Goal: Task Accomplishment & Management: Use online tool/utility

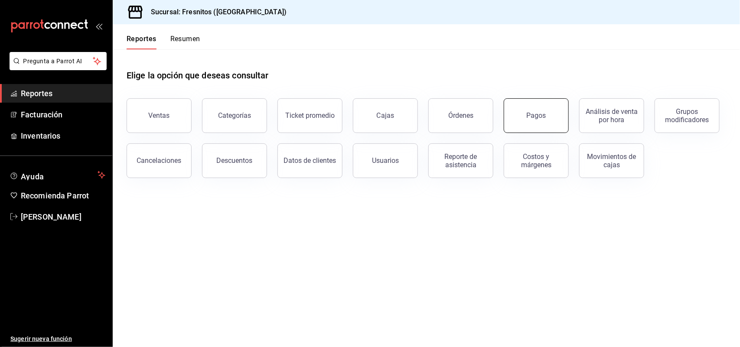
click at [536, 109] on button "Pagos" at bounding box center [536, 115] width 65 height 35
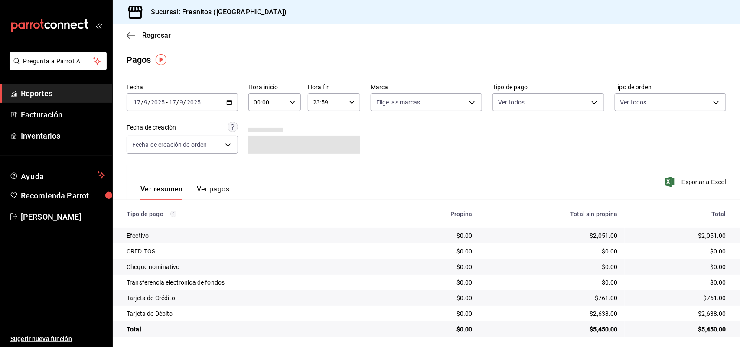
click at [209, 185] on button "Ver pagos" at bounding box center [213, 192] width 33 height 15
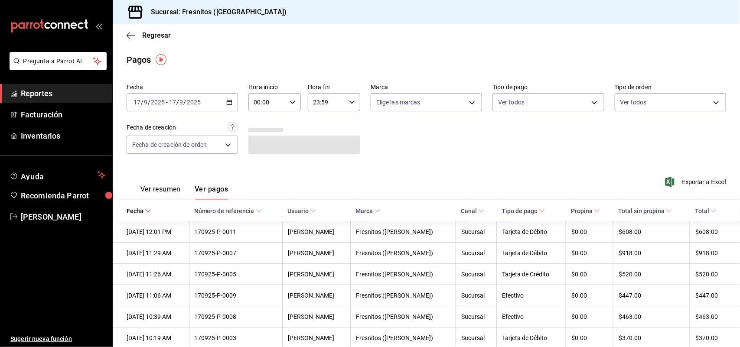
click at [224, 103] on div "[DATE] [DATE] - [DATE] [DATE]" at bounding box center [182, 102] width 111 height 18
click at [231, 98] on div "[DATE] [DATE] - [DATE] [DATE]" at bounding box center [182, 102] width 111 height 18
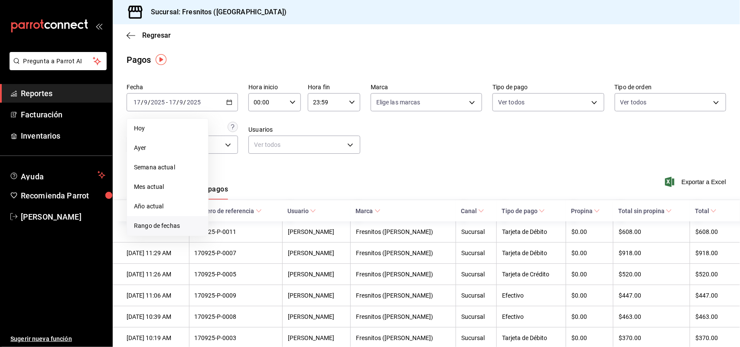
click at [173, 220] on li "Rango de fechas" at bounding box center [167, 226] width 81 height 20
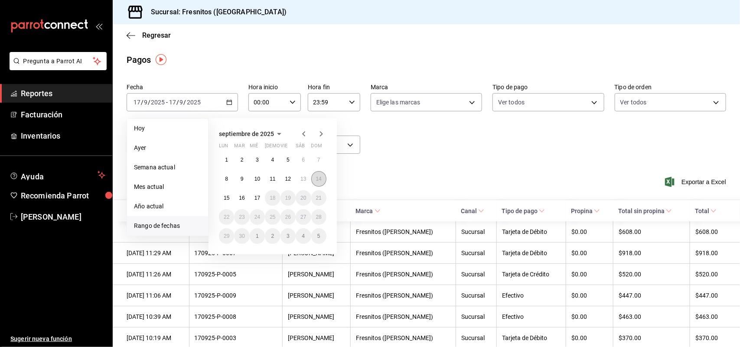
click at [320, 179] on abbr "14" at bounding box center [319, 179] width 6 height 6
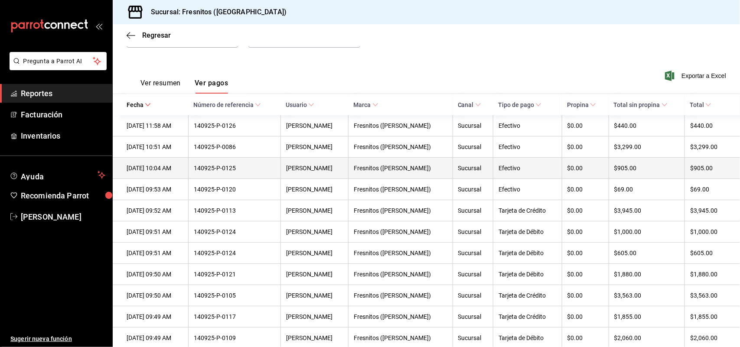
scroll to position [108, 0]
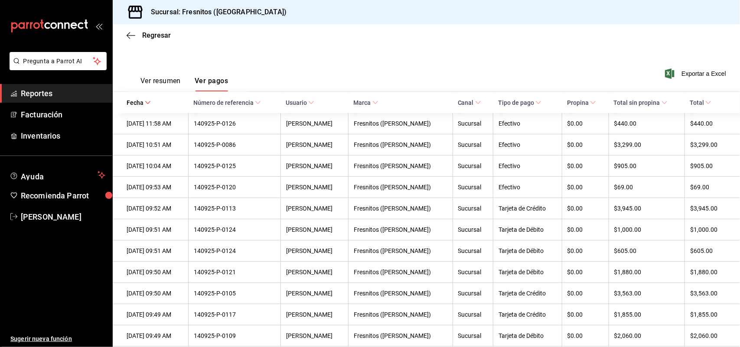
click at [37, 88] on span "Reportes" at bounding box center [63, 94] width 85 height 12
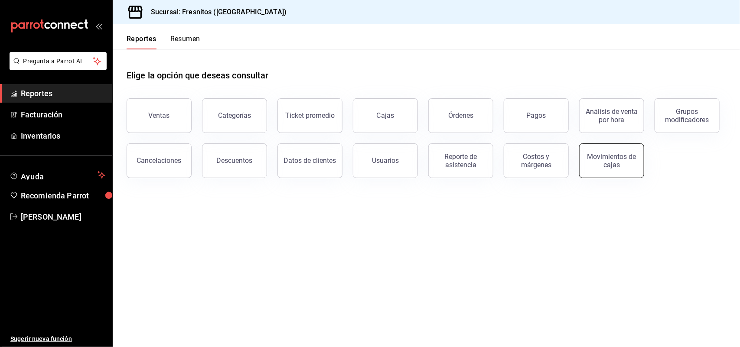
click at [604, 166] on div "Movimientos de cajas" at bounding box center [612, 161] width 54 height 16
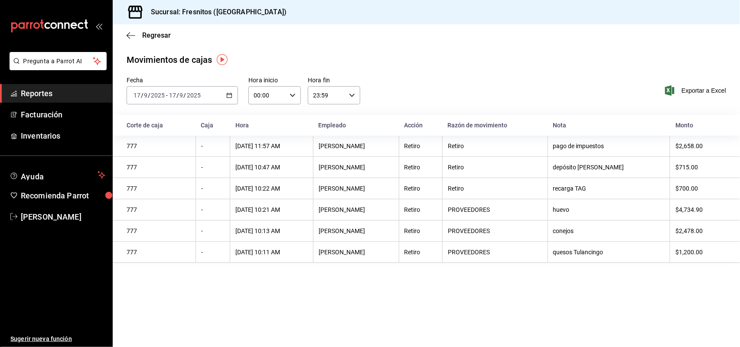
click at [235, 99] on div "[DATE] [DATE] - [DATE] [DATE]" at bounding box center [182, 95] width 111 height 18
click at [162, 212] on li "Rango de fechas" at bounding box center [167, 219] width 81 height 20
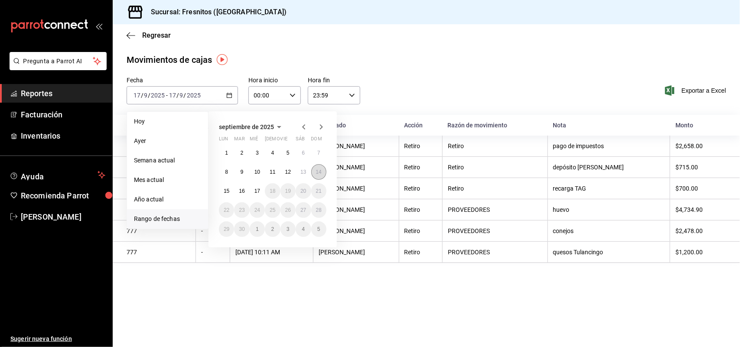
click at [321, 172] on abbr "14" at bounding box center [319, 172] width 6 height 6
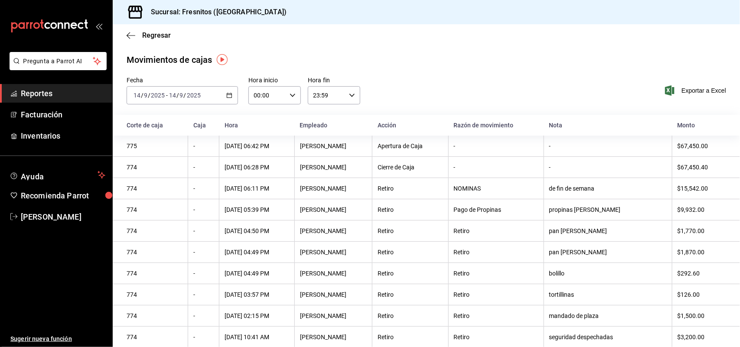
drag, startPoint x: 493, startPoint y: 262, endPoint x: 501, endPoint y: 303, distance: 41.2
drag, startPoint x: 501, startPoint y: 303, endPoint x: 454, endPoint y: 280, distance: 51.8
click at [454, 277] on div "Retiro" at bounding box center [496, 273] width 85 height 7
click at [686, 88] on span "Exportar a Excel" at bounding box center [696, 90] width 59 height 10
